Goal: Transaction & Acquisition: Purchase product/service

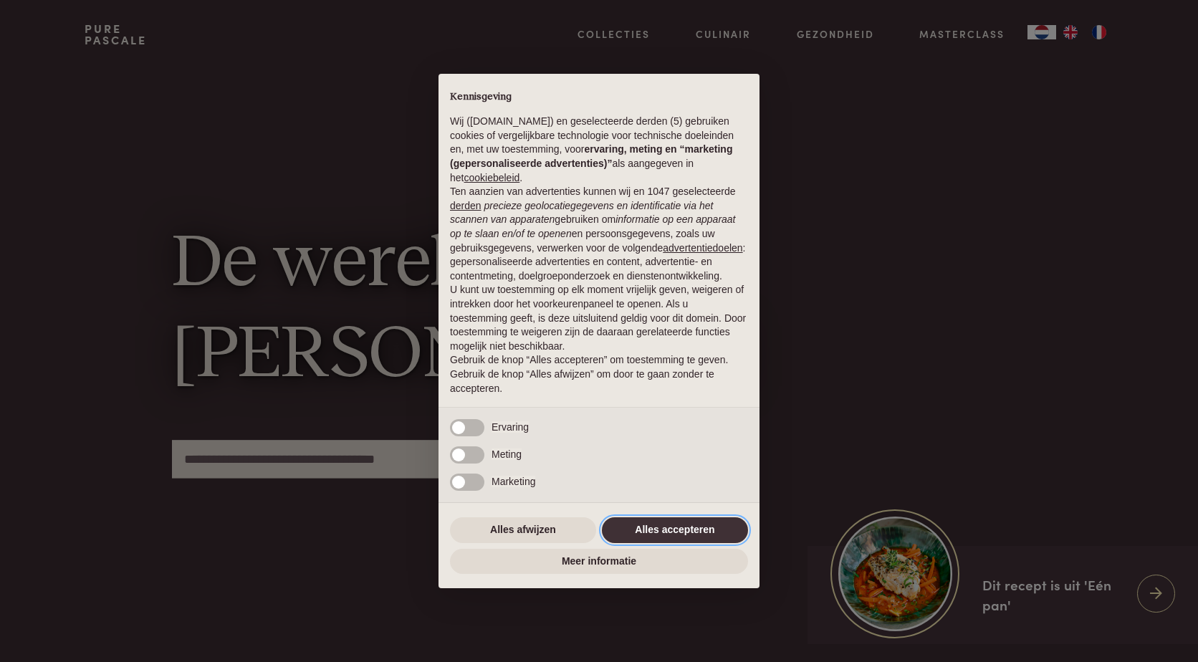
click at [671, 534] on button "Alles accepteren" at bounding box center [675, 530] width 146 height 26
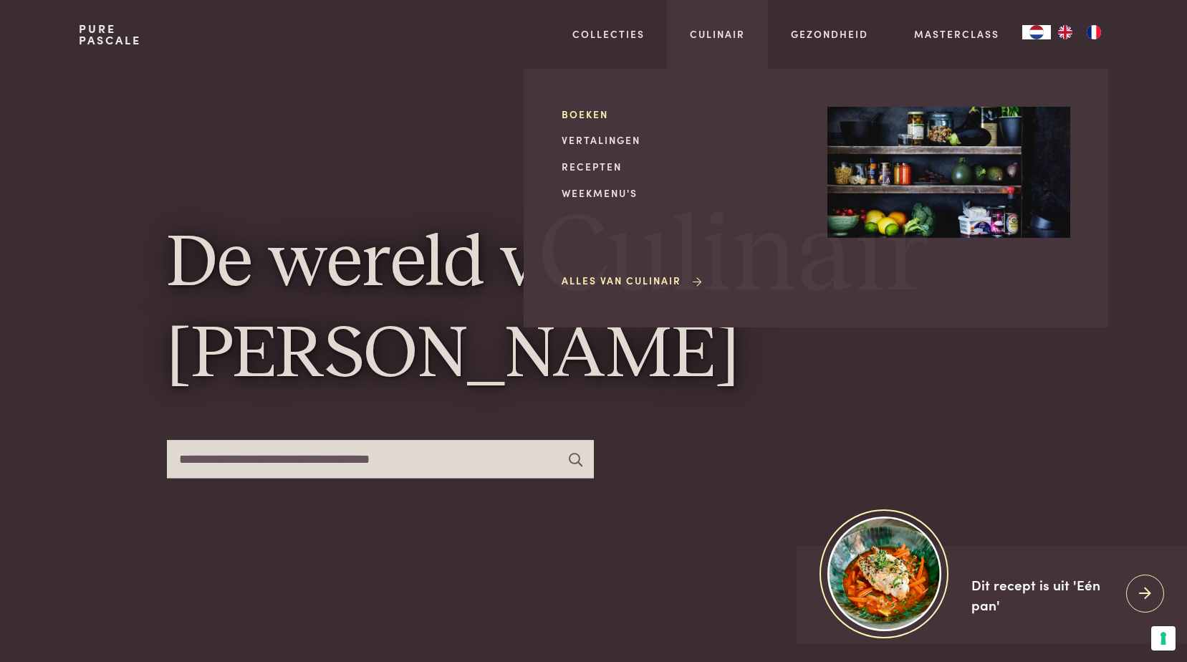
click at [578, 112] on link "Boeken" at bounding box center [683, 114] width 243 height 15
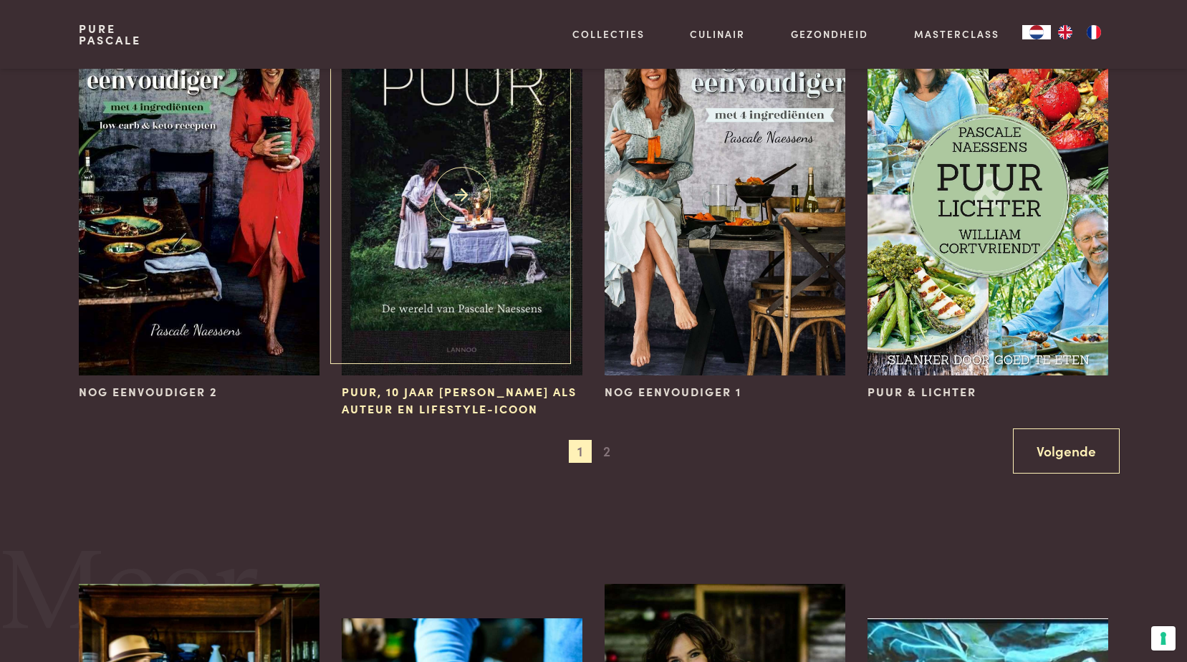
scroll to position [1505, 0]
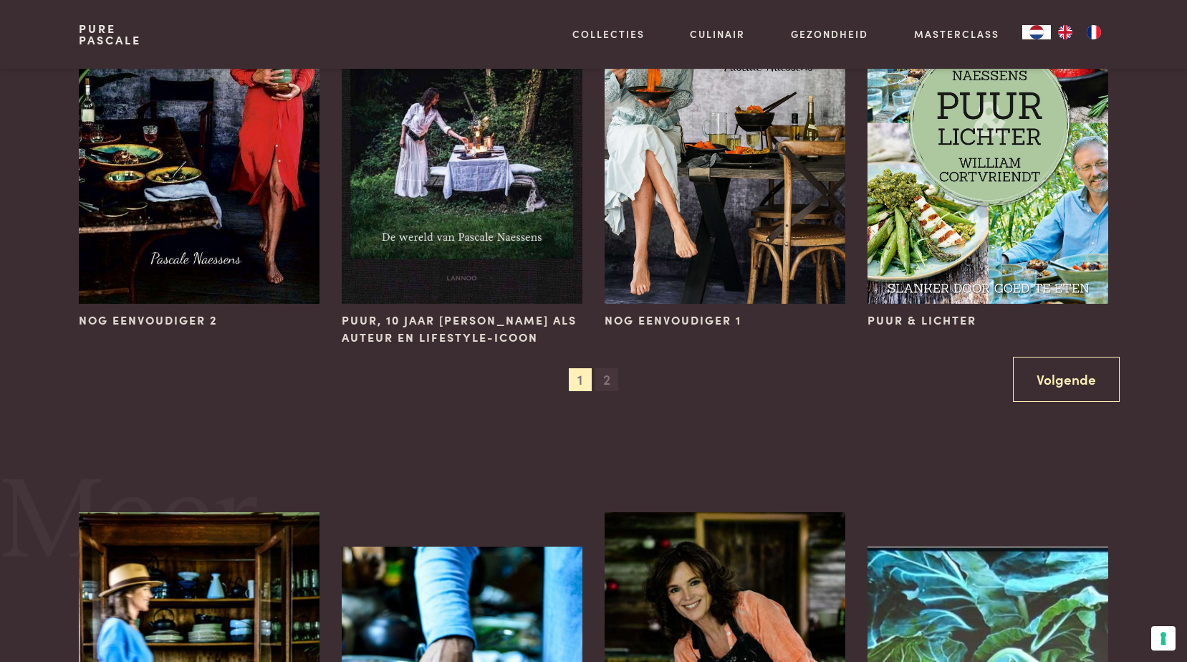
click at [606, 380] on span "2" at bounding box center [606, 379] width 23 height 23
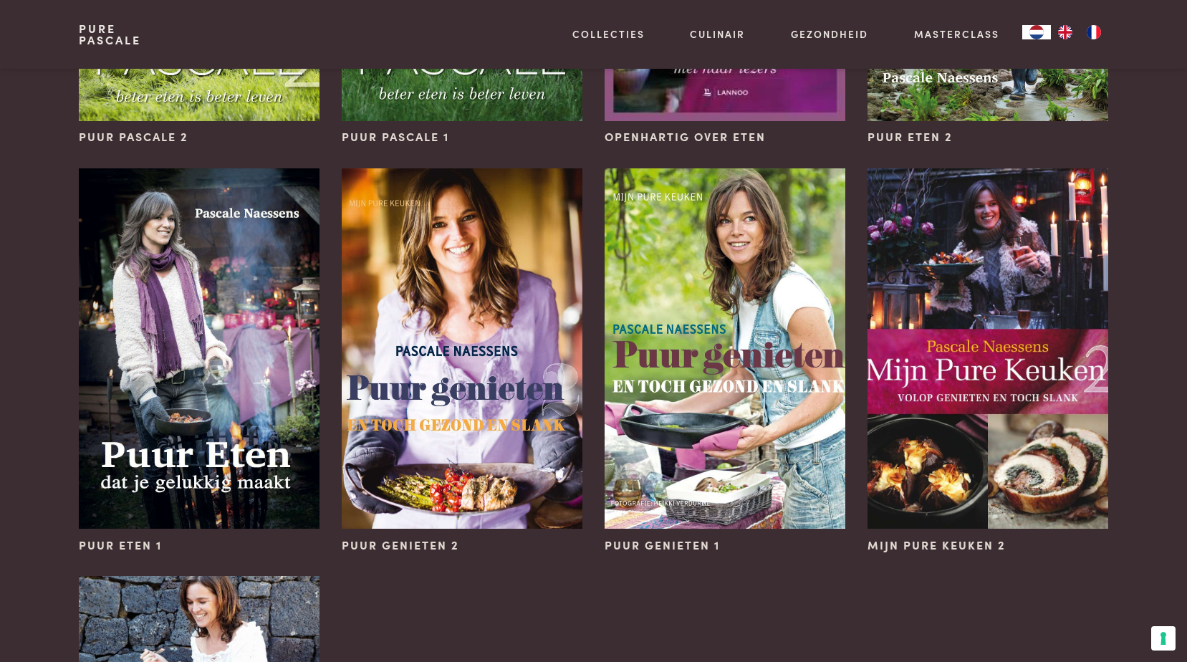
scroll to position [0, 0]
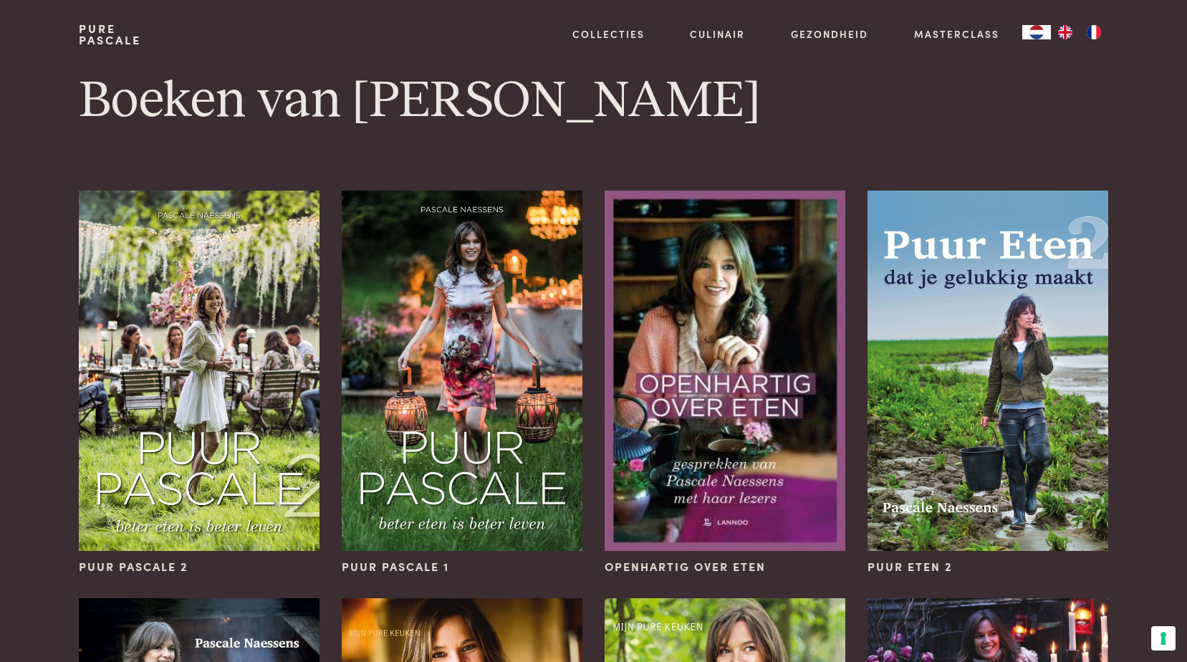
click at [110, 26] on link "Pure Pascale" at bounding box center [110, 34] width 62 height 23
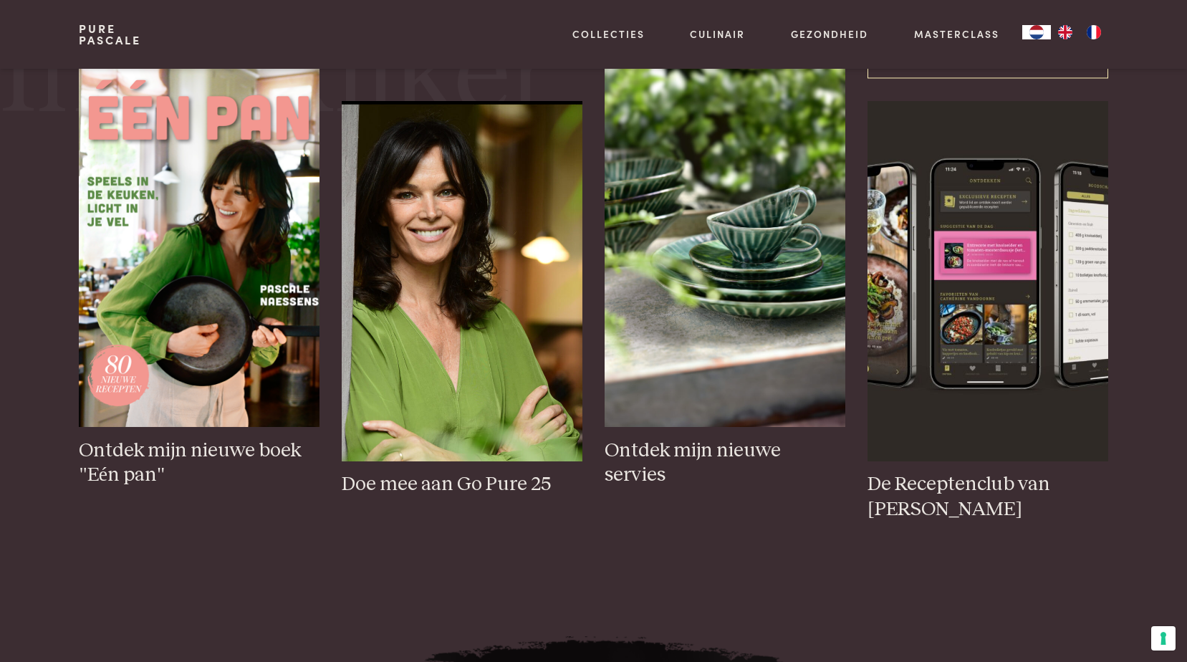
scroll to position [717, 0]
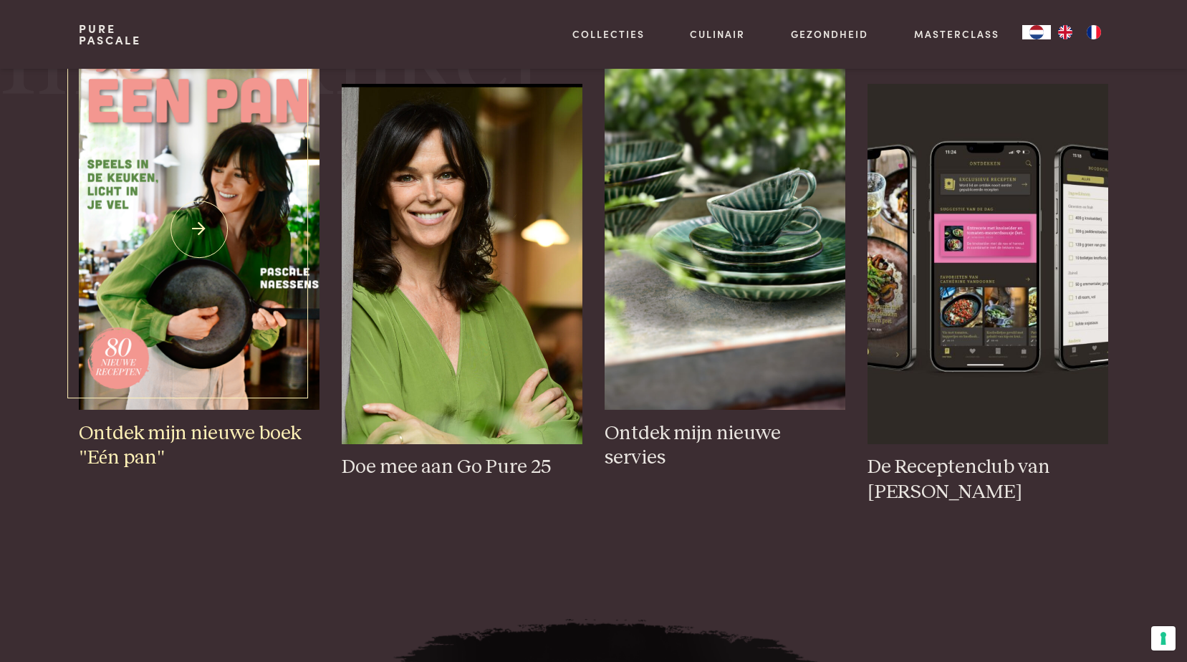
click at [204, 228] on img at bounding box center [199, 229] width 240 height 360
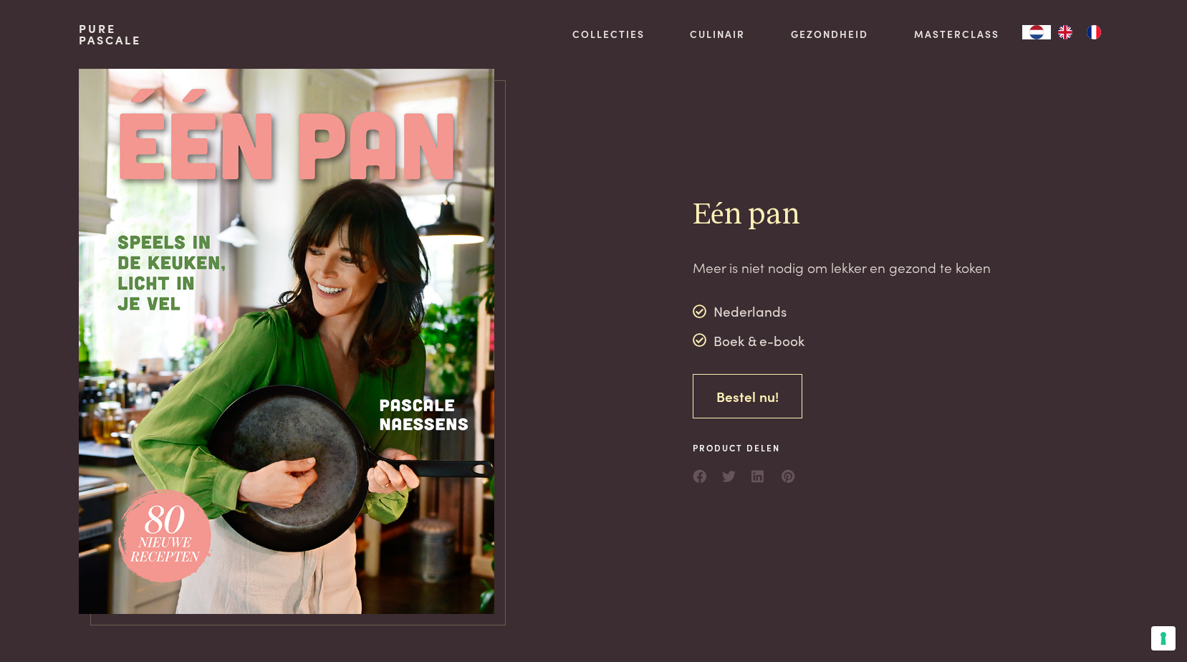
click at [769, 403] on link "Bestel nu!" at bounding box center [748, 396] width 110 height 45
